Goal: Task Accomplishment & Management: Manage account settings

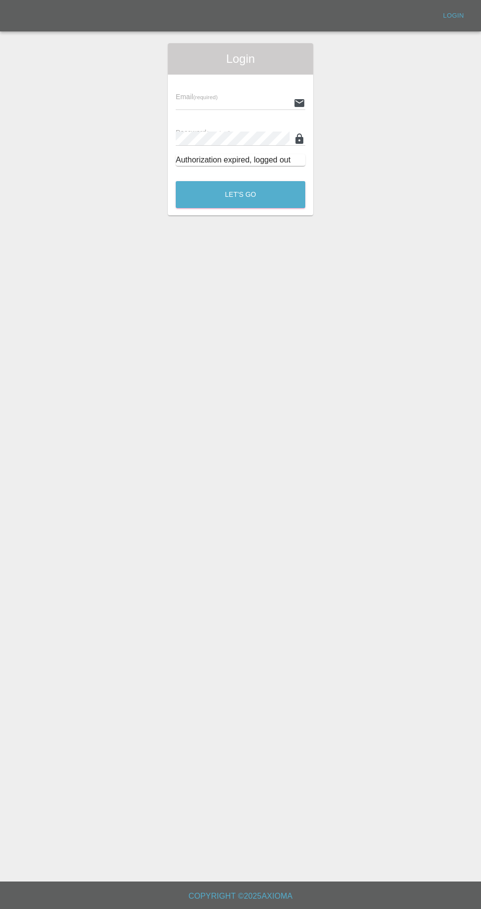
click at [235, 103] on input "text" at bounding box center [233, 103] width 114 height 14
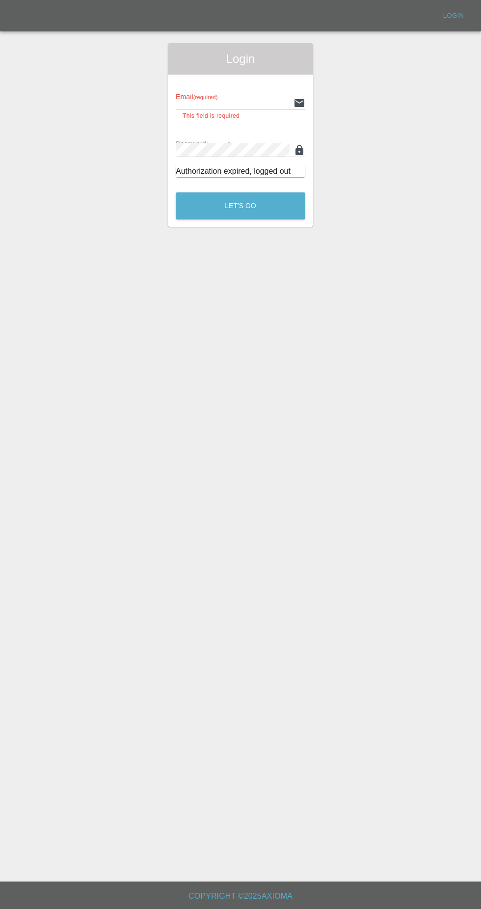
type input "[EMAIL_ADDRESS][DOMAIN_NAME]"
click at [176, 192] on button "Let's Go" at bounding box center [241, 205] width 130 height 27
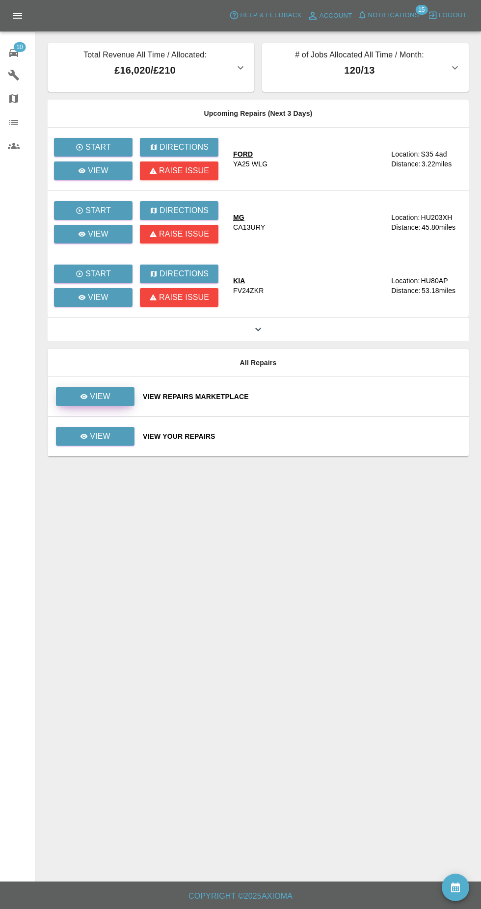
click at [124, 401] on link "View" at bounding box center [95, 396] width 79 height 19
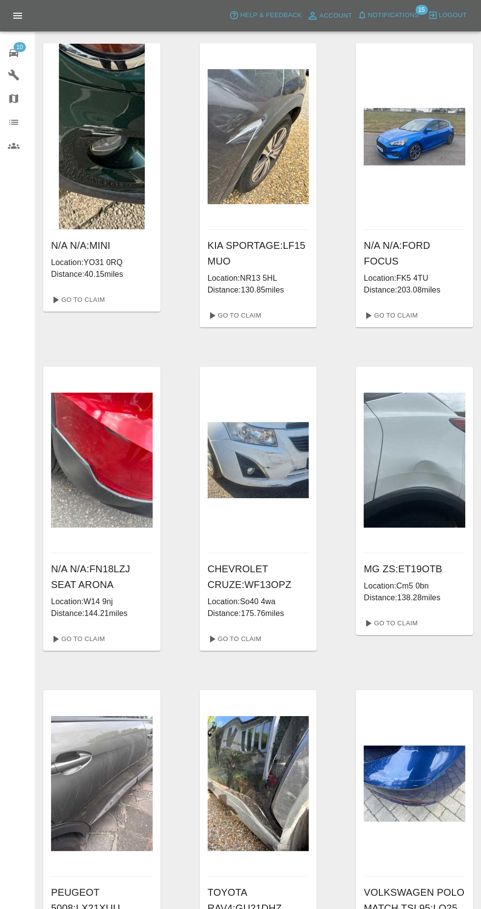
click at [106, 219] on img at bounding box center [102, 137] width 86 height 186
click at [103, 298] on link "Go To Claim" at bounding box center [77, 300] width 60 height 16
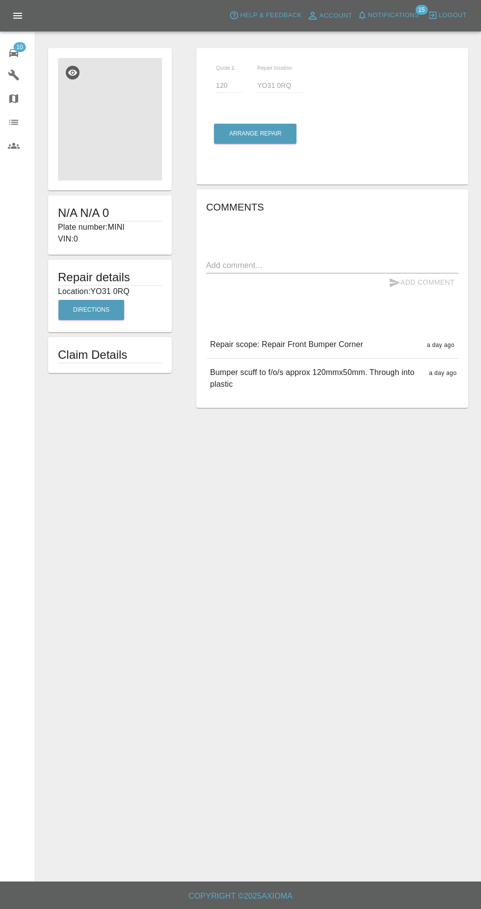
click at [130, 153] on img at bounding box center [110, 119] width 104 height 123
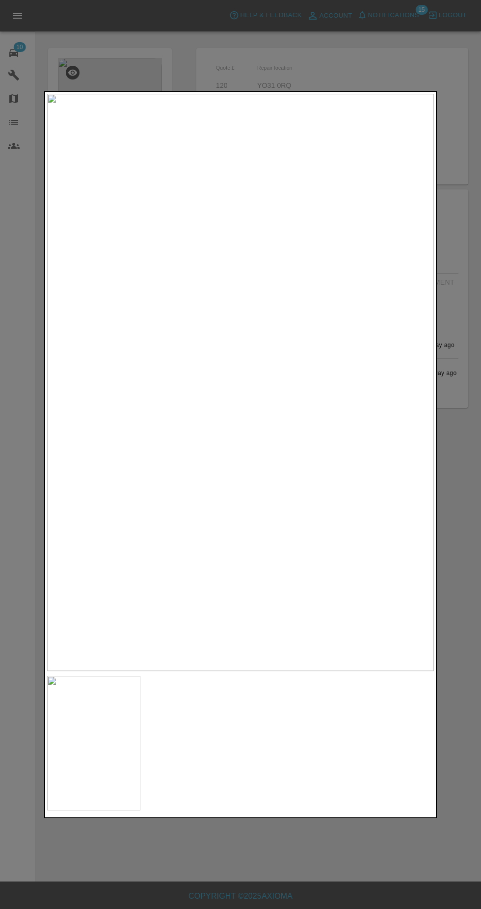
click at [453, 227] on div at bounding box center [240, 454] width 481 height 909
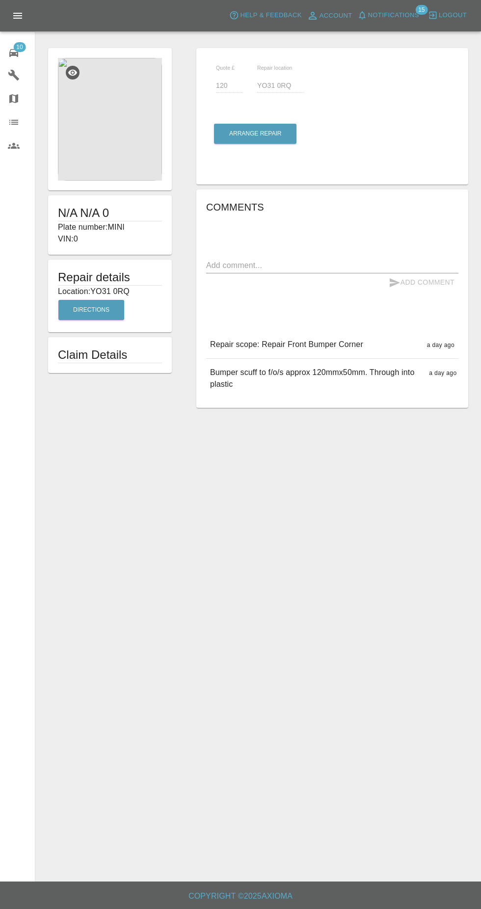
click at [20, 47] on span "10" at bounding box center [19, 47] width 12 height 10
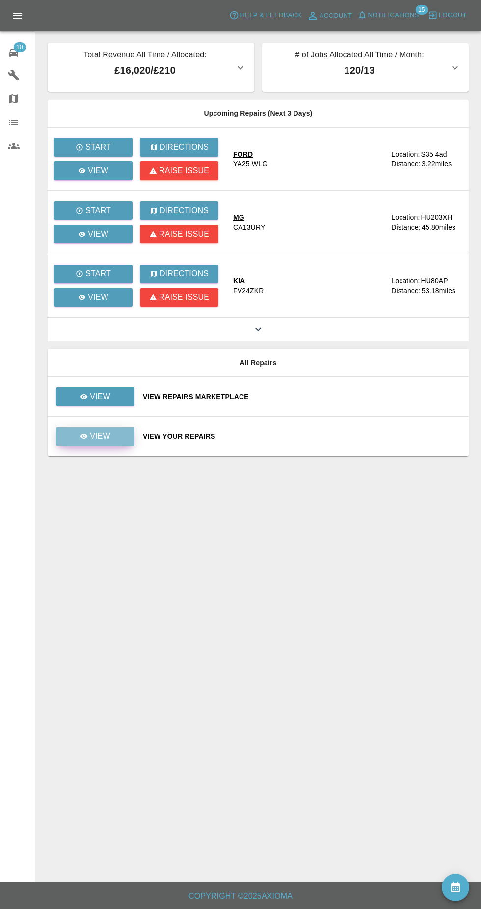
click at [84, 436] on icon at bounding box center [83, 436] width 7 height 5
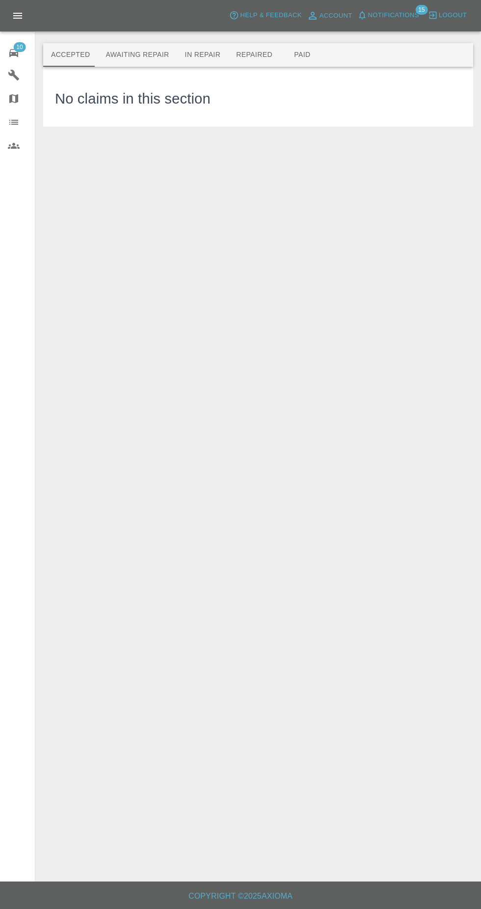
click at [144, 54] on button "Awaiting Repair" at bounding box center [137, 55] width 79 height 24
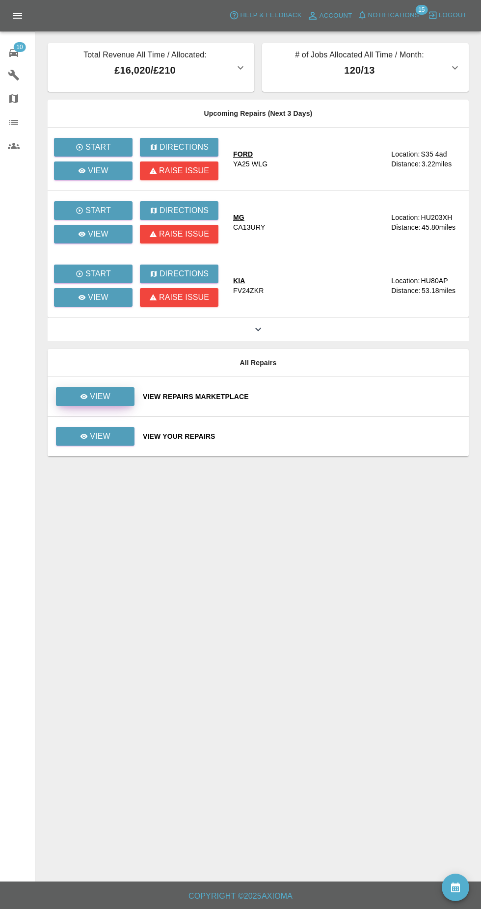
click at [117, 401] on link "View" at bounding box center [95, 396] width 79 height 19
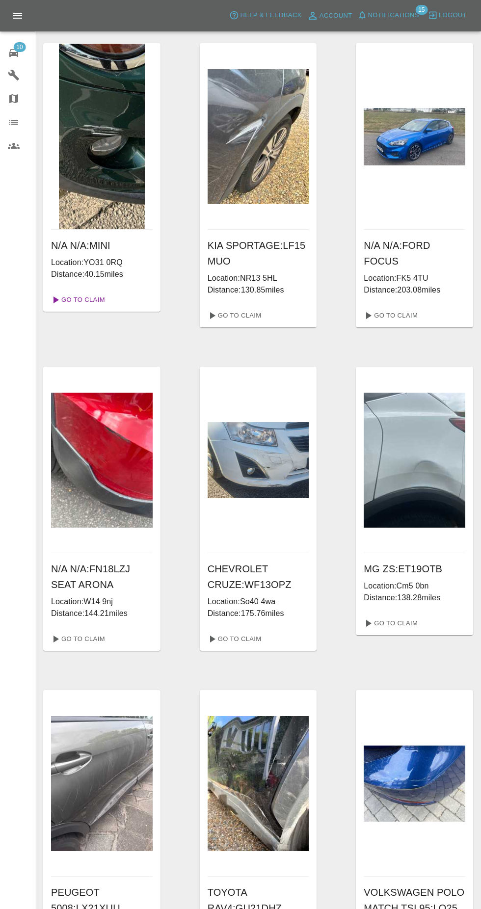
click at [98, 302] on link "Go To Claim" at bounding box center [77, 300] width 60 height 16
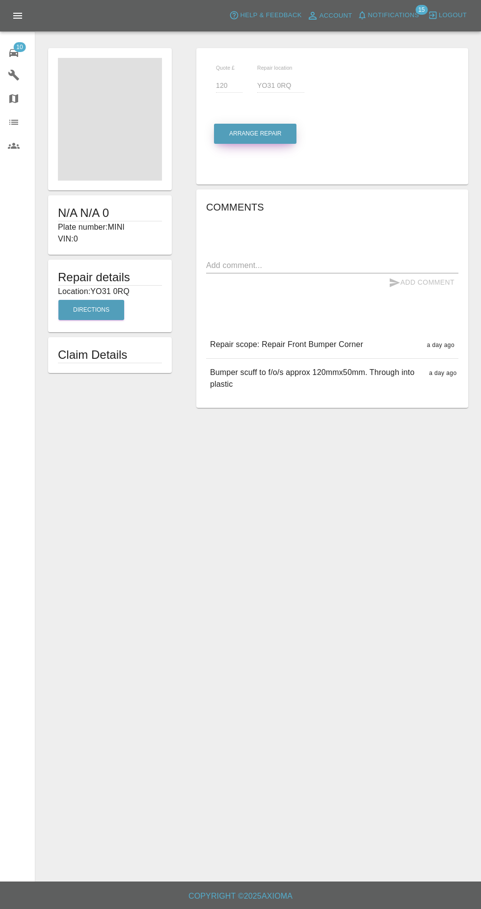
click at [279, 135] on button "Arrange Repair" at bounding box center [255, 134] width 82 height 20
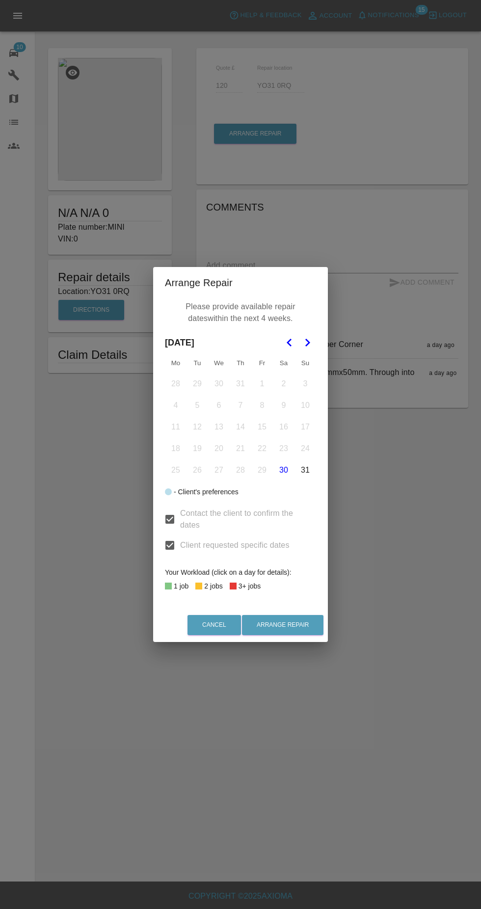
click at [309, 345] on icon "Go to the Next Month" at bounding box center [307, 343] width 12 height 12
click at [219, 384] on button "3" at bounding box center [219, 383] width 21 height 21
click at [176, 427] on button "15" at bounding box center [175, 427] width 21 height 21
click at [197, 427] on button "16" at bounding box center [197, 427] width 21 height 21
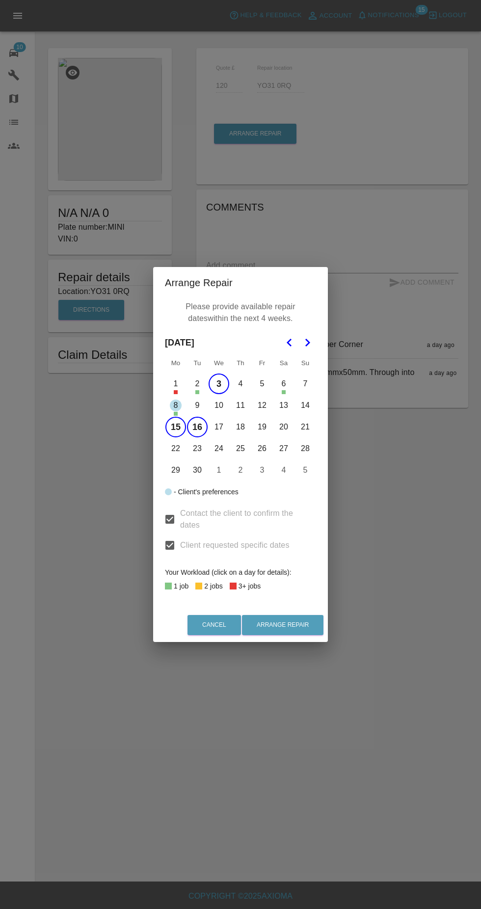
click at [176, 449] on button "22" at bounding box center [175, 448] width 21 height 21
click at [219, 405] on button "10" at bounding box center [219, 405] width 21 height 21
click at [240, 405] on button "11" at bounding box center [240, 405] width 21 height 21
click at [266, 410] on button "12" at bounding box center [262, 405] width 21 height 21
click at [177, 432] on button "15" at bounding box center [175, 427] width 21 height 21
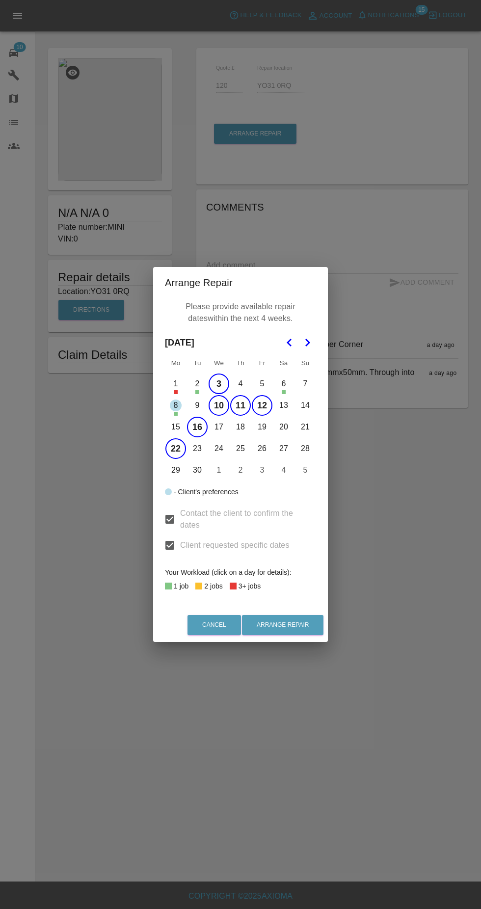
scroll to position [15, 0]
click at [304, 632] on button "Arrange Repair" at bounding box center [282, 625] width 81 height 20
